Goal: Information Seeking & Learning: Find specific fact

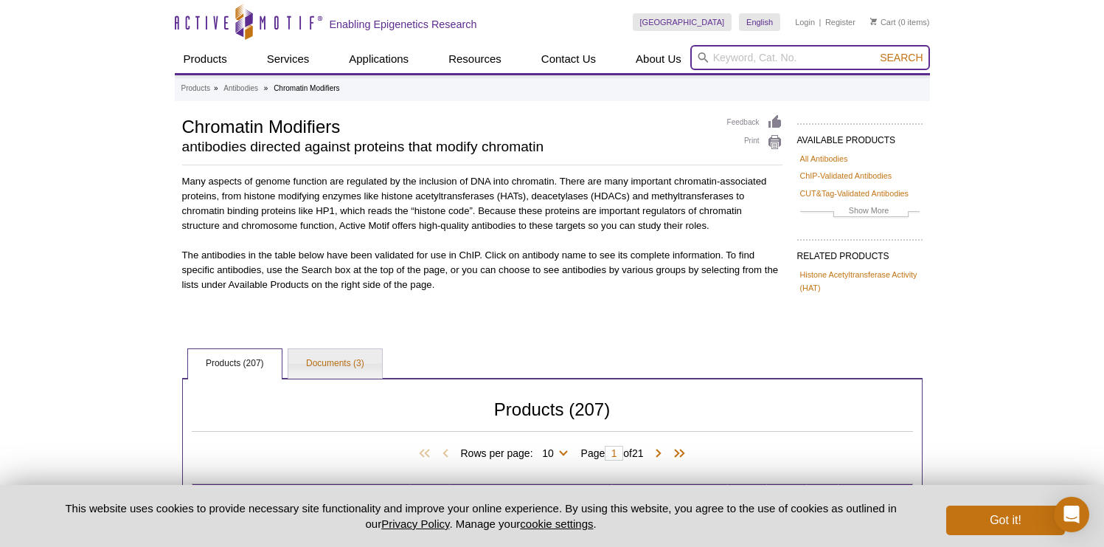
click at [730, 50] on input "search" at bounding box center [810, 57] width 240 height 25
type input "taz"
click at [876, 51] on button "Search" at bounding box center [902, 57] width 52 height 13
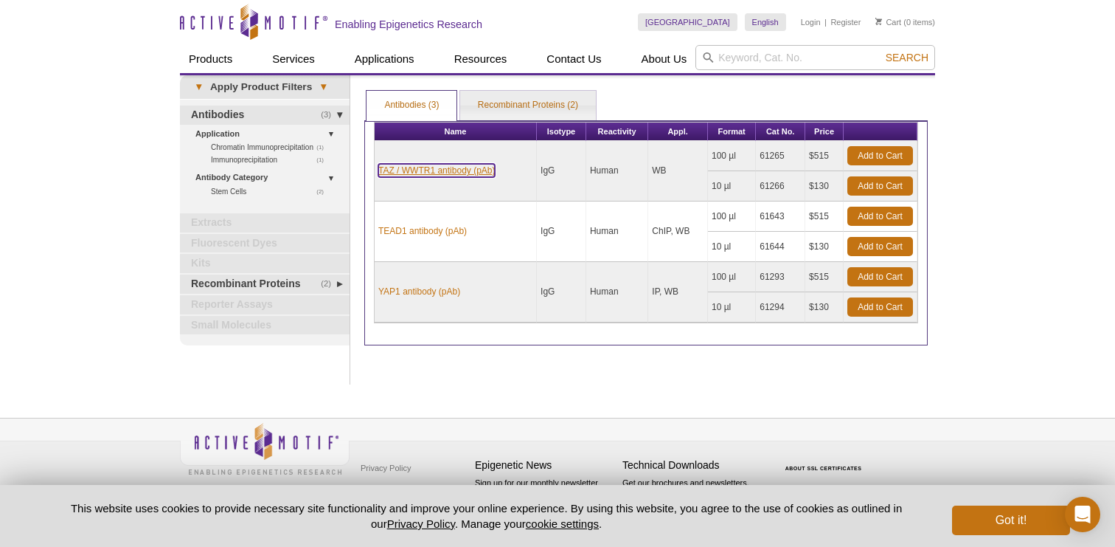
click at [453, 167] on link "TAZ / WWTR1 antibody (pAb)" at bounding box center [436, 170] width 117 height 13
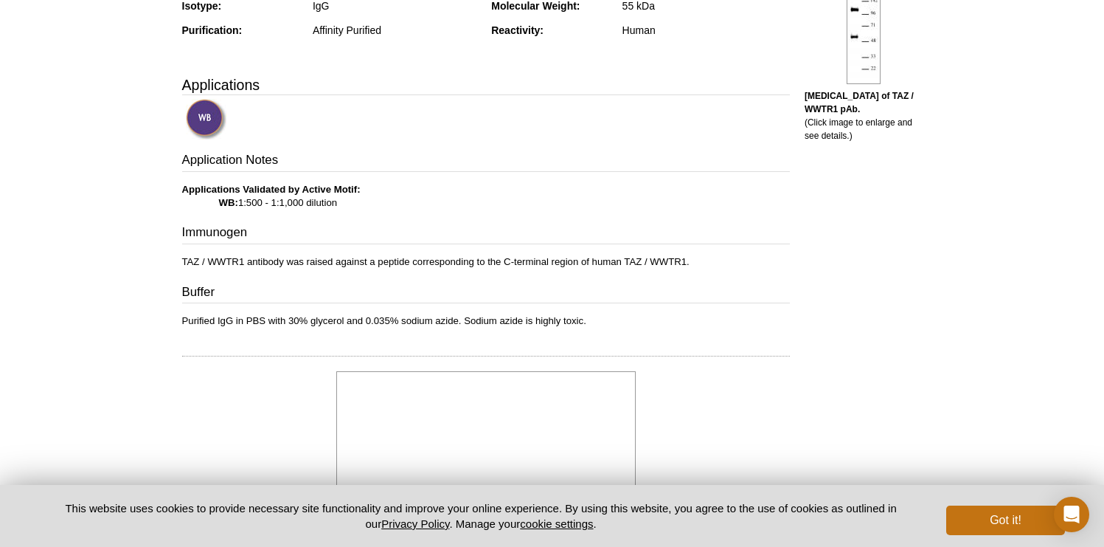
scroll to position [394, 0]
